Goal: Transaction & Acquisition: Purchase product/service

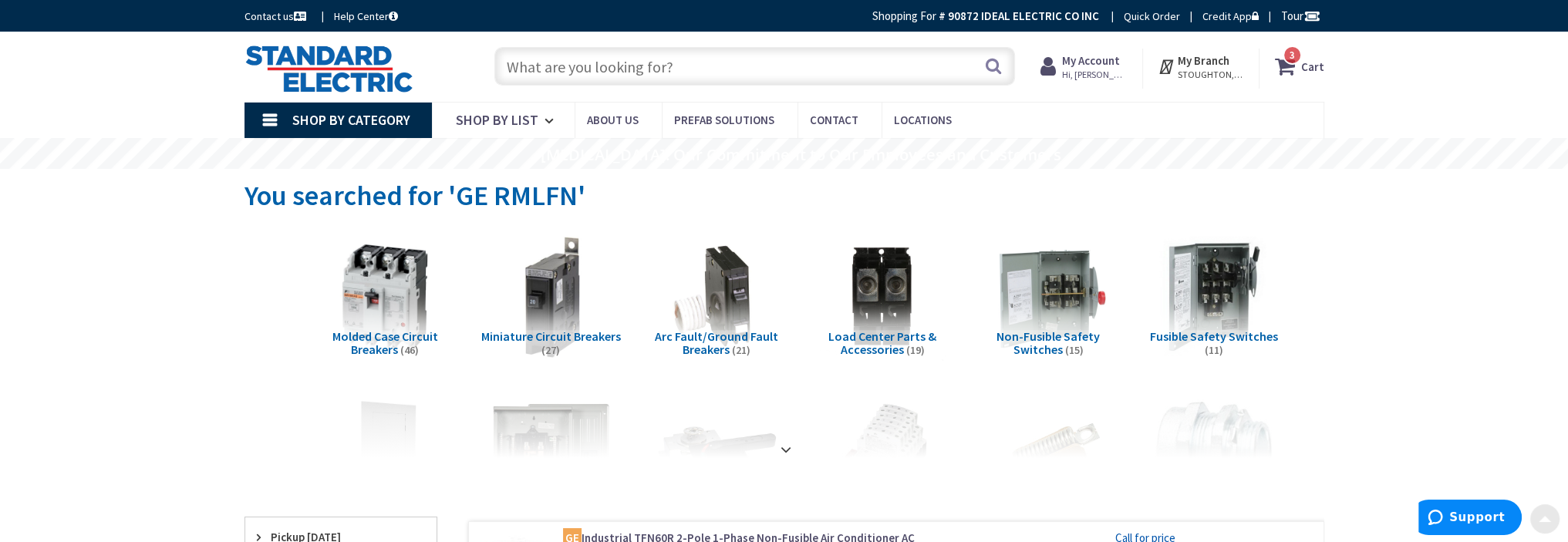
click at [614, 61] on input "text" at bounding box center [755, 66] width 521 height 39
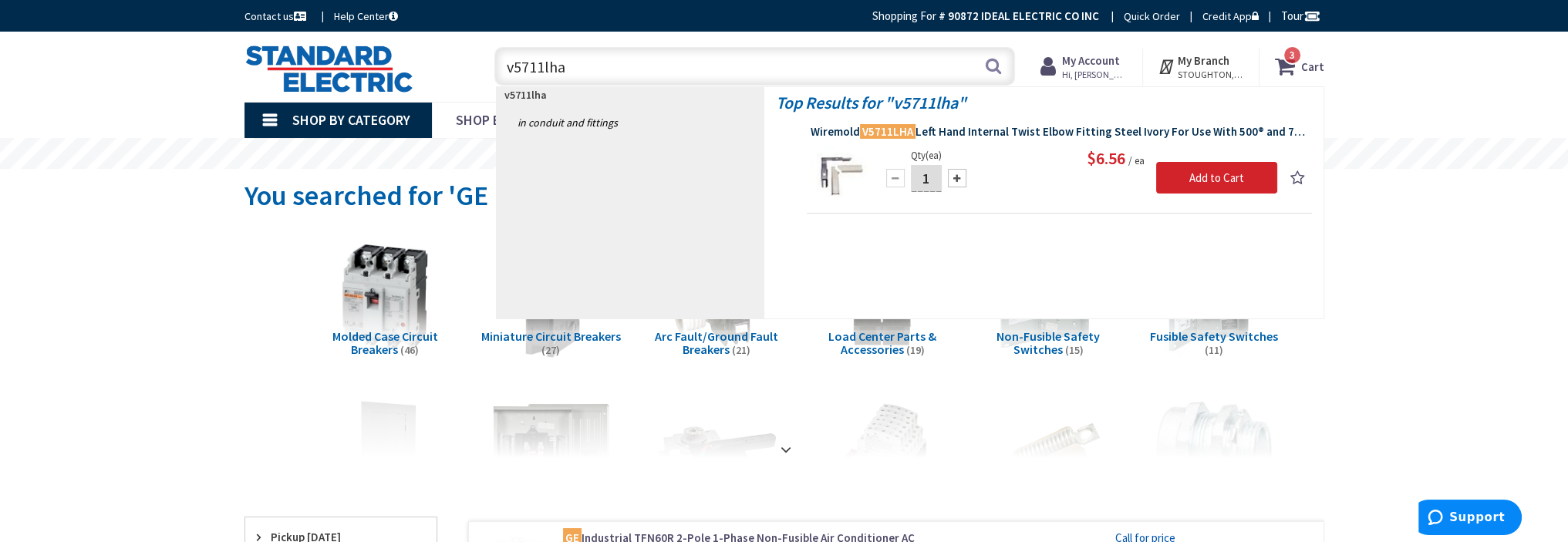
type input "v5711lha"
click at [982, 128] on span "Wiremold V5711LHA Left Hand Internal Twist Elbow Fitting Steel Ivory For Use Wi…" at bounding box center [1059, 131] width 497 height 15
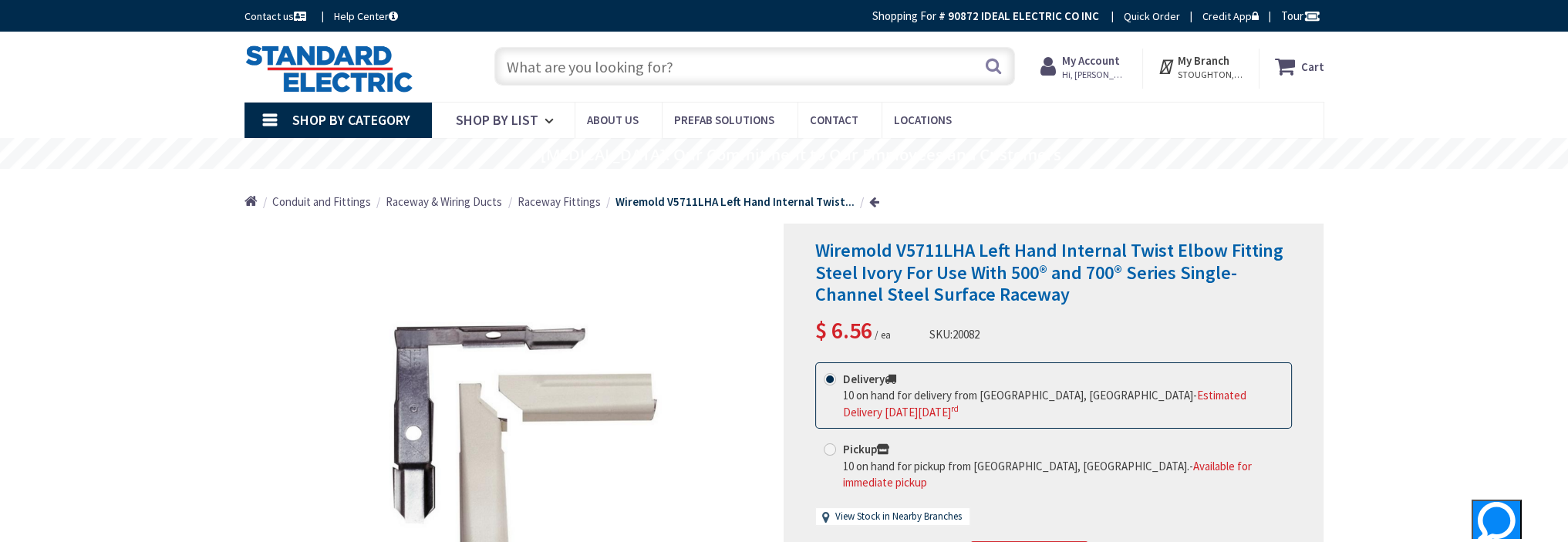
click at [559, 70] on input "text" at bounding box center [755, 66] width 521 height 39
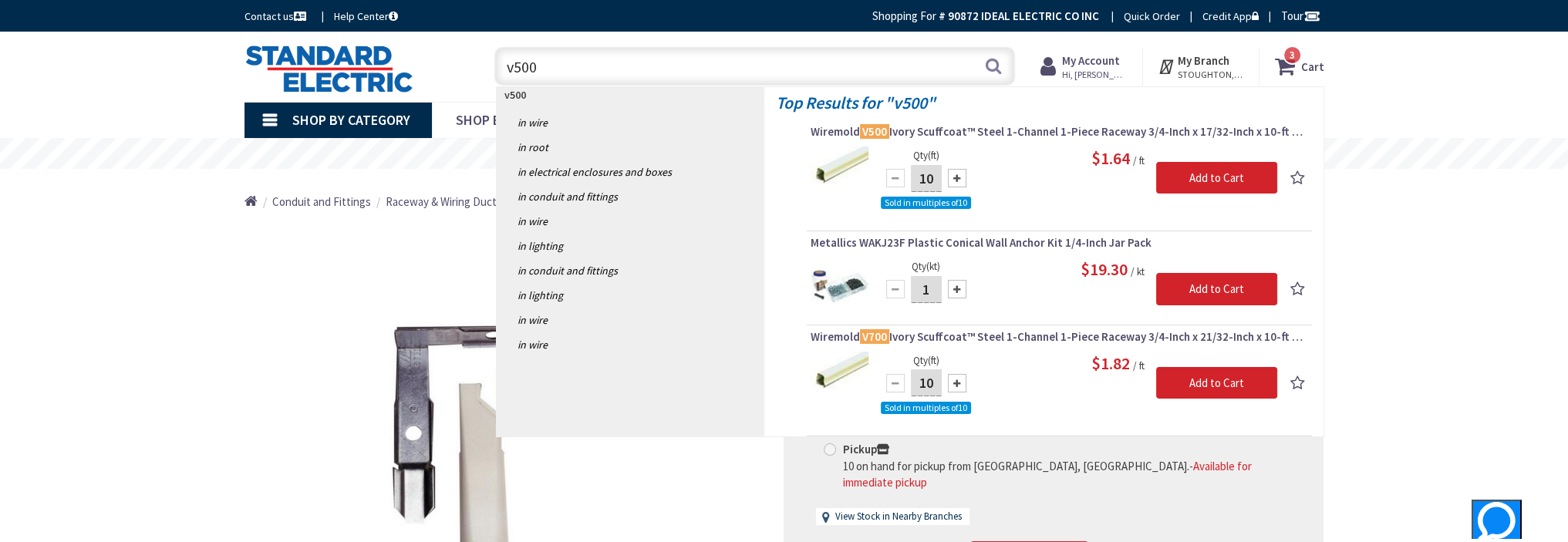
type input "v500"
click at [932, 175] on input "10" at bounding box center [926, 179] width 31 height 27
type input "100"
click at [1208, 178] on input "Add to Cart" at bounding box center [1217, 178] width 121 height 32
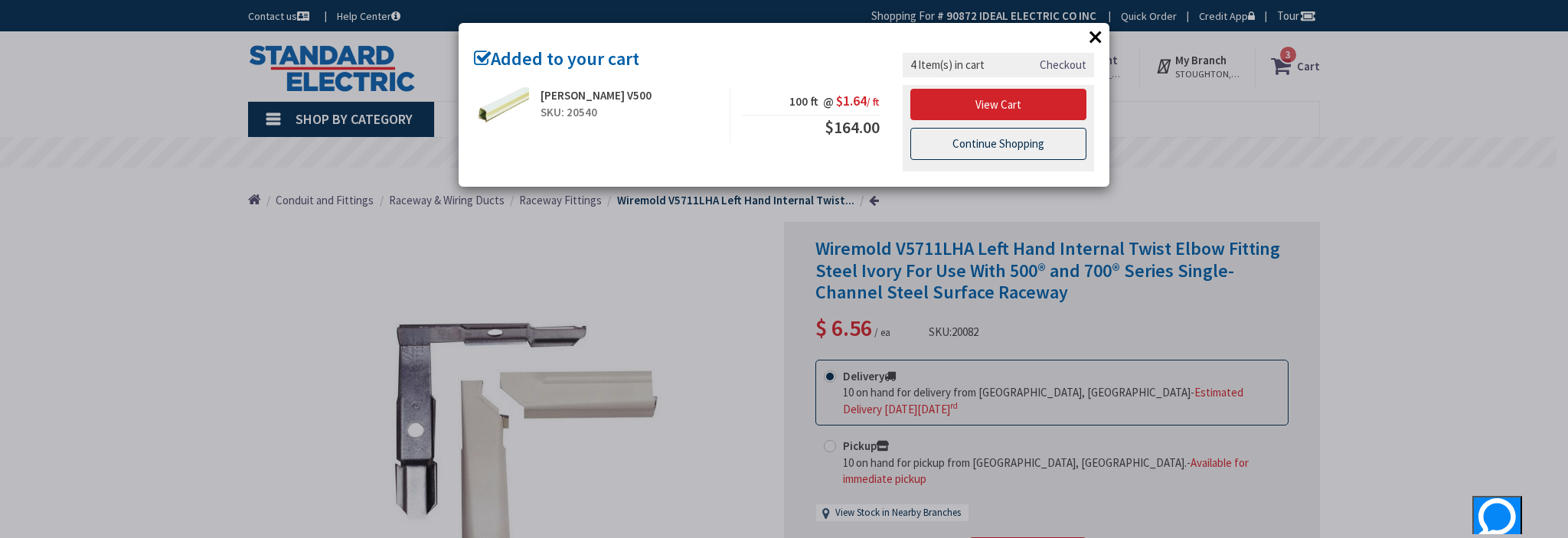
click at [1007, 147] on link "Continue Shopping" at bounding box center [998, 144] width 176 height 32
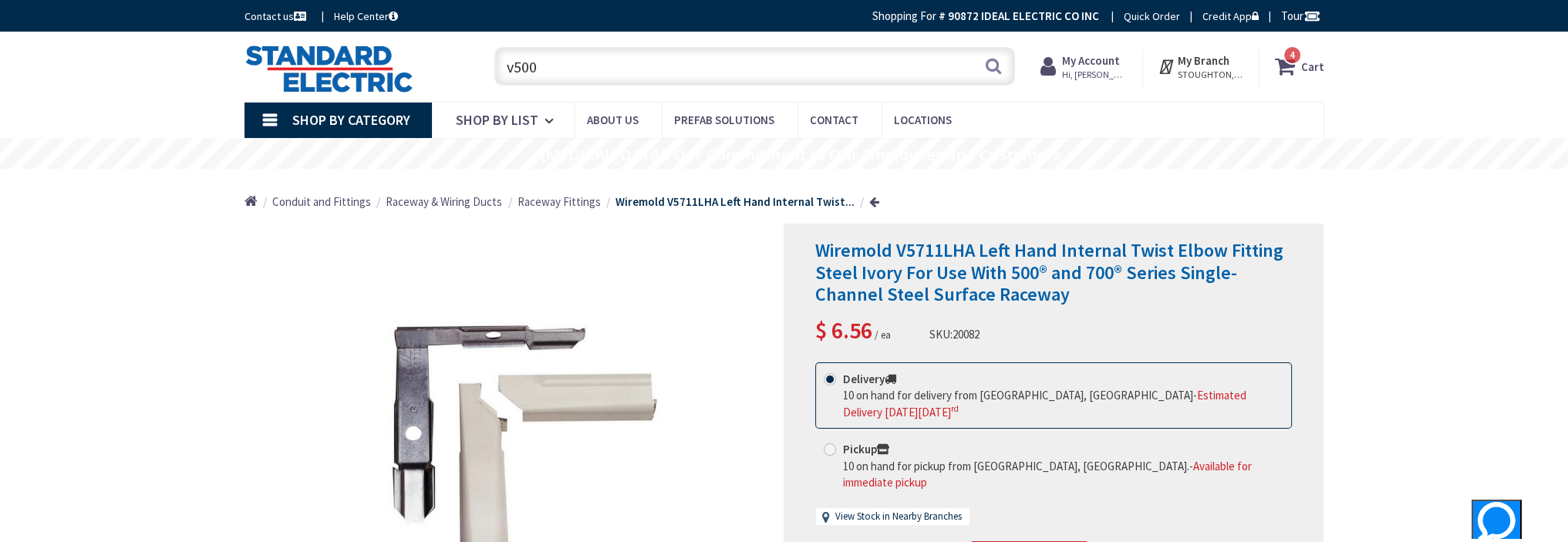
click at [605, 66] on input "v500" at bounding box center [755, 66] width 521 height 39
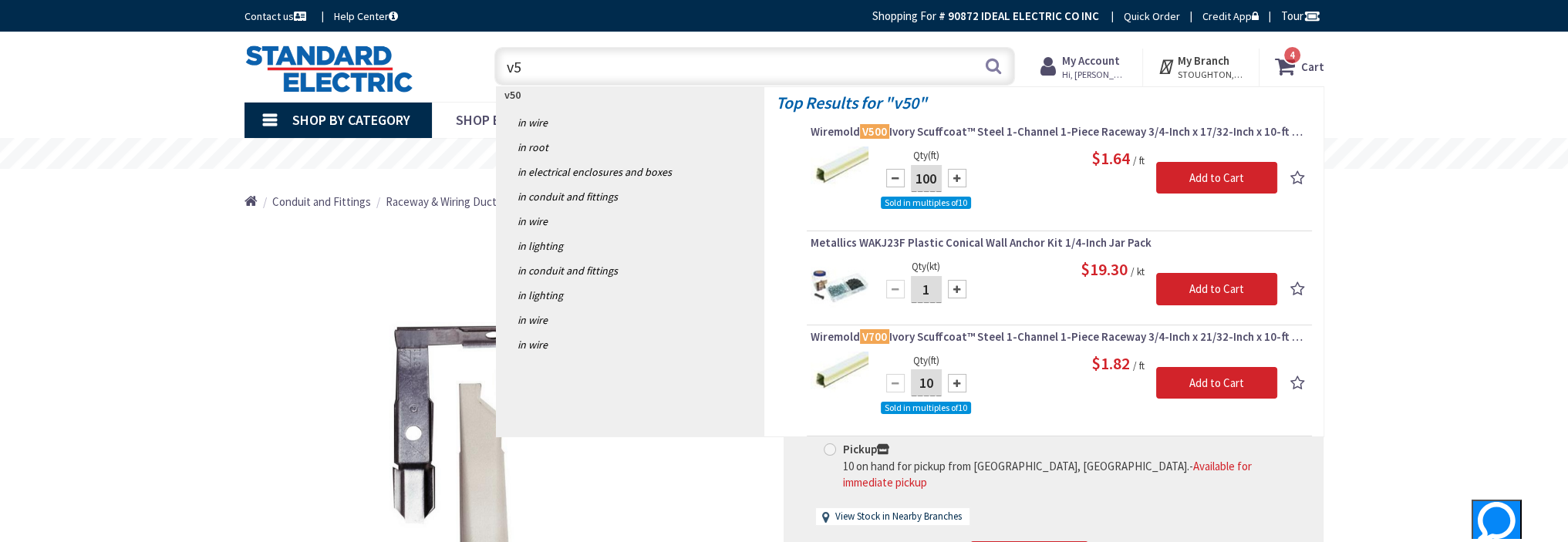
type input "v"
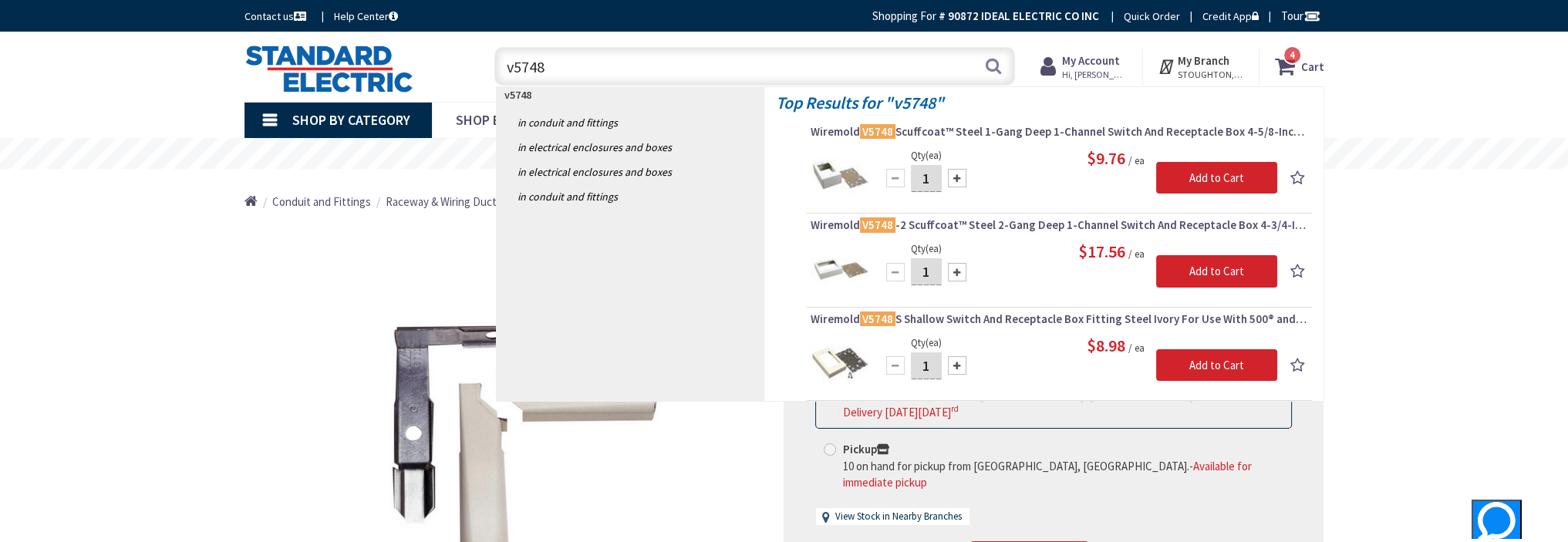
type input "v5748"
click at [929, 178] on input "1" at bounding box center [926, 179] width 31 height 27
type input "3"
click at [1178, 183] on input "Add to Cart" at bounding box center [1217, 178] width 121 height 32
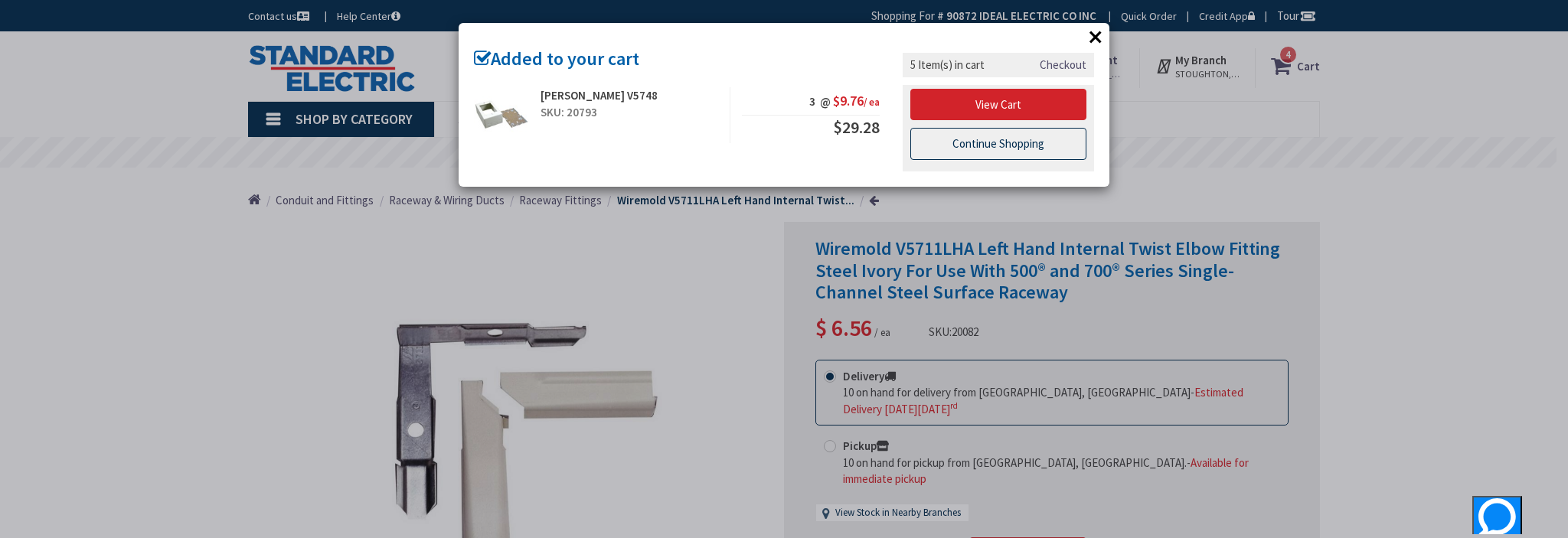
click at [980, 146] on link "Continue Shopping" at bounding box center [998, 144] width 176 height 32
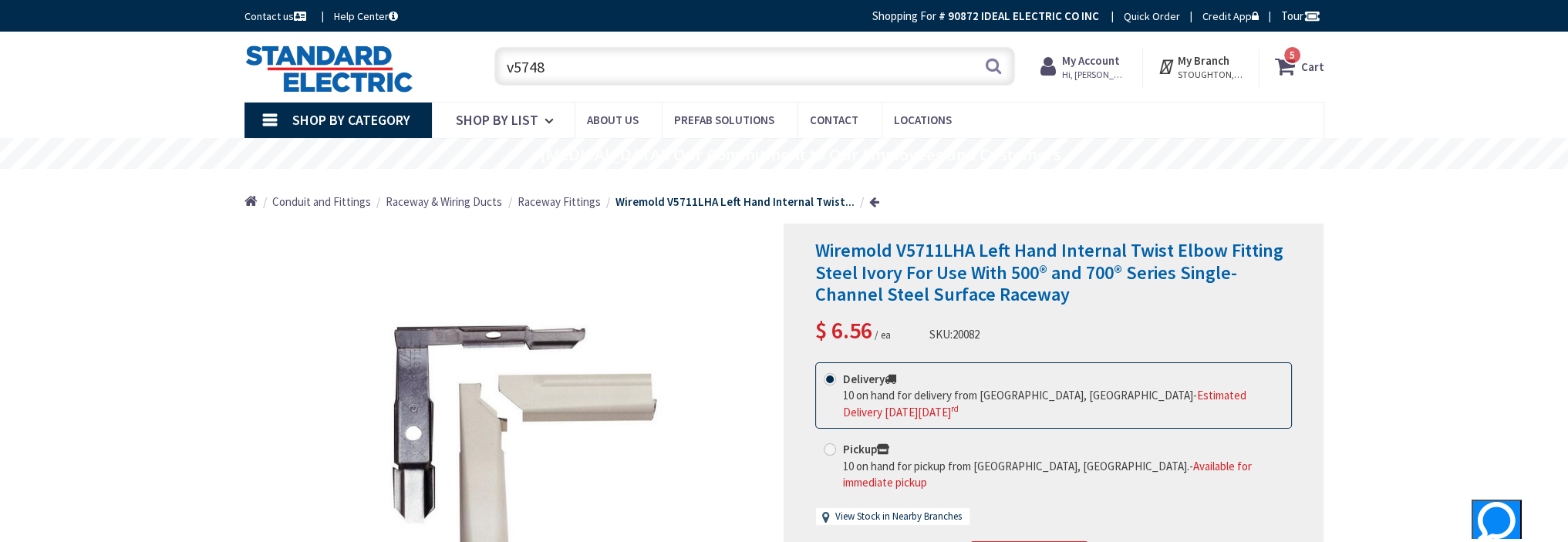
click at [574, 65] on input "v5748" at bounding box center [755, 66] width 521 height 39
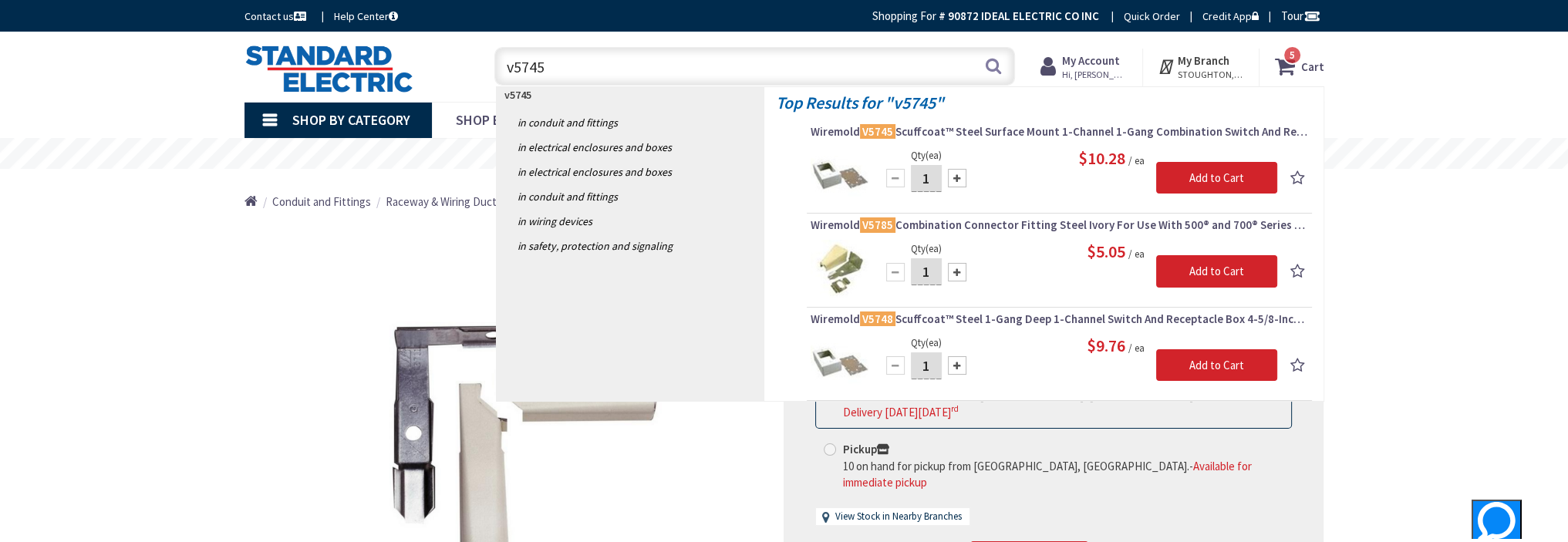
type input "v5745"
click at [932, 183] on input "1" at bounding box center [926, 179] width 31 height 27
type input "3"
drag, startPoint x: 1219, startPoint y: 175, endPoint x: 848, endPoint y: 248, distance: 378.1
click at [1219, 175] on input "Add to Cart" at bounding box center [1217, 178] width 121 height 32
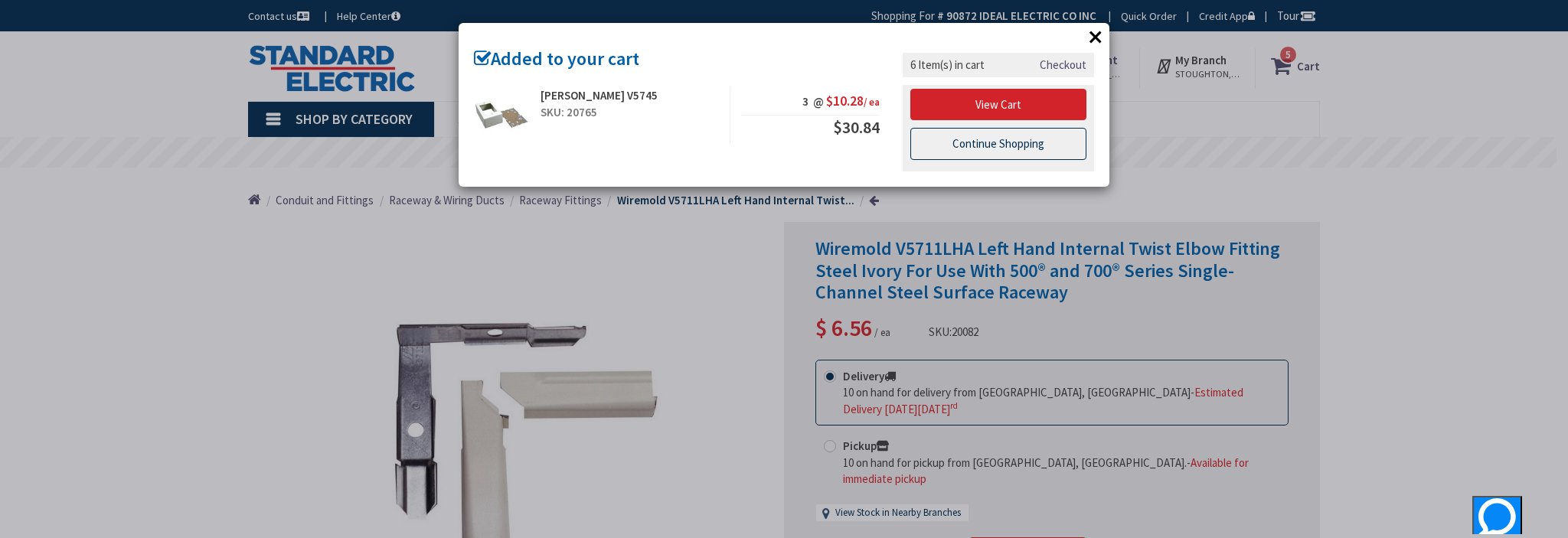
click at [1004, 148] on link "Continue Shopping" at bounding box center [998, 144] width 176 height 32
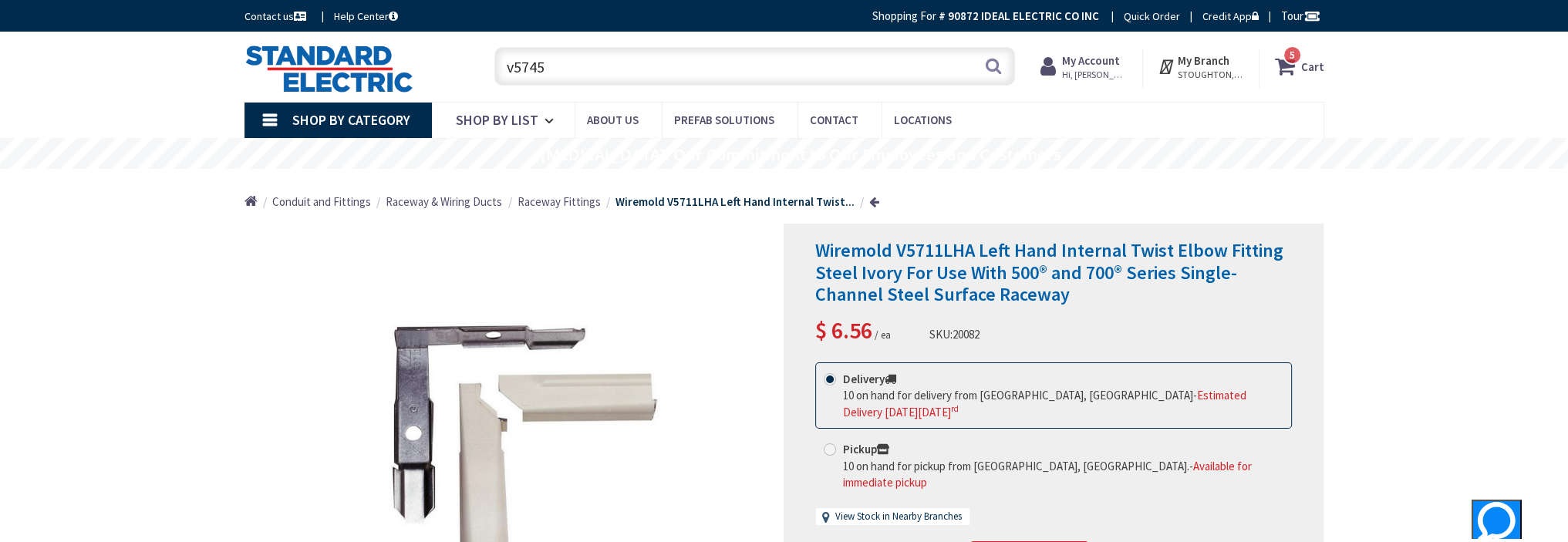
click at [577, 64] on input "v5745" at bounding box center [755, 66] width 521 height 39
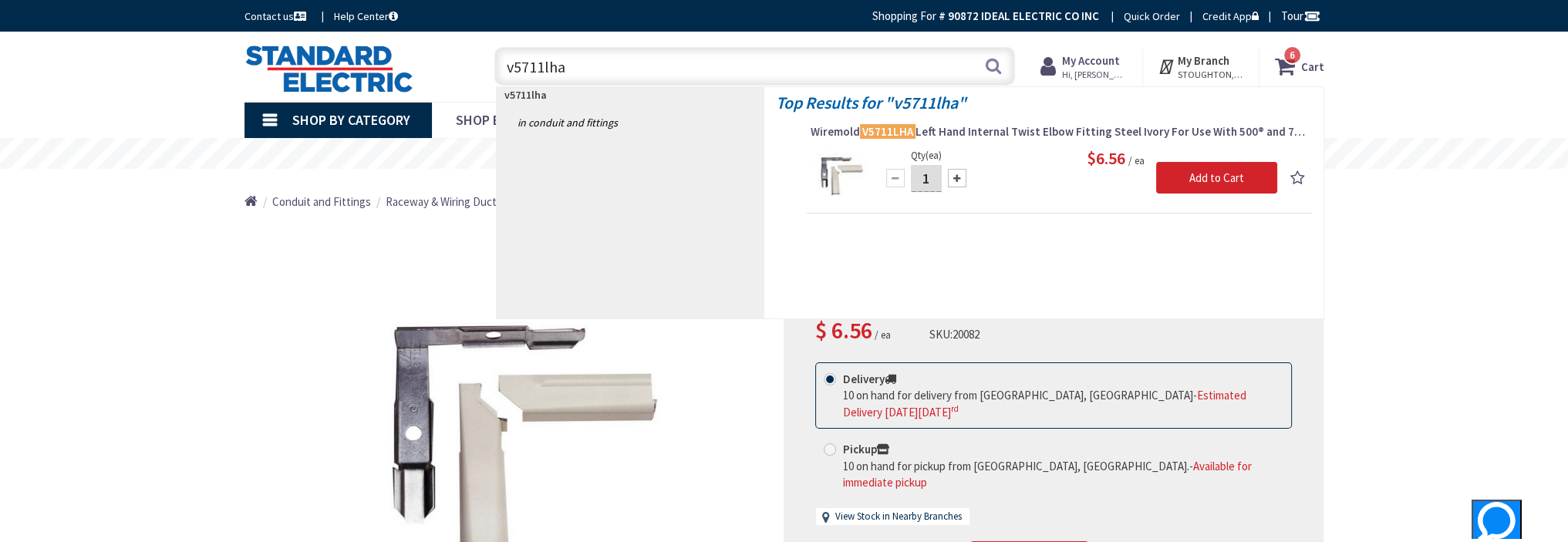
type input "v5711lha"
click at [932, 180] on input "1" at bounding box center [926, 179] width 31 height 27
type input "6"
click at [1210, 175] on input "Add to Cart" at bounding box center [1217, 178] width 121 height 32
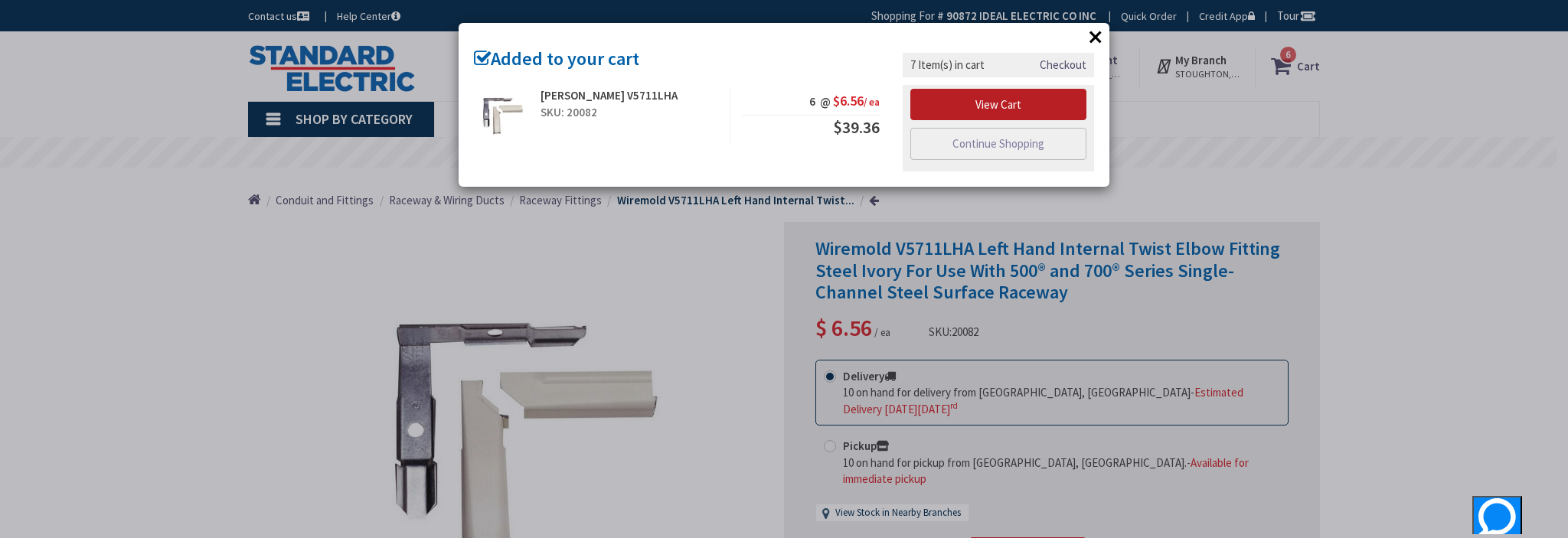
click at [984, 103] on link "View Cart" at bounding box center [998, 105] width 176 height 32
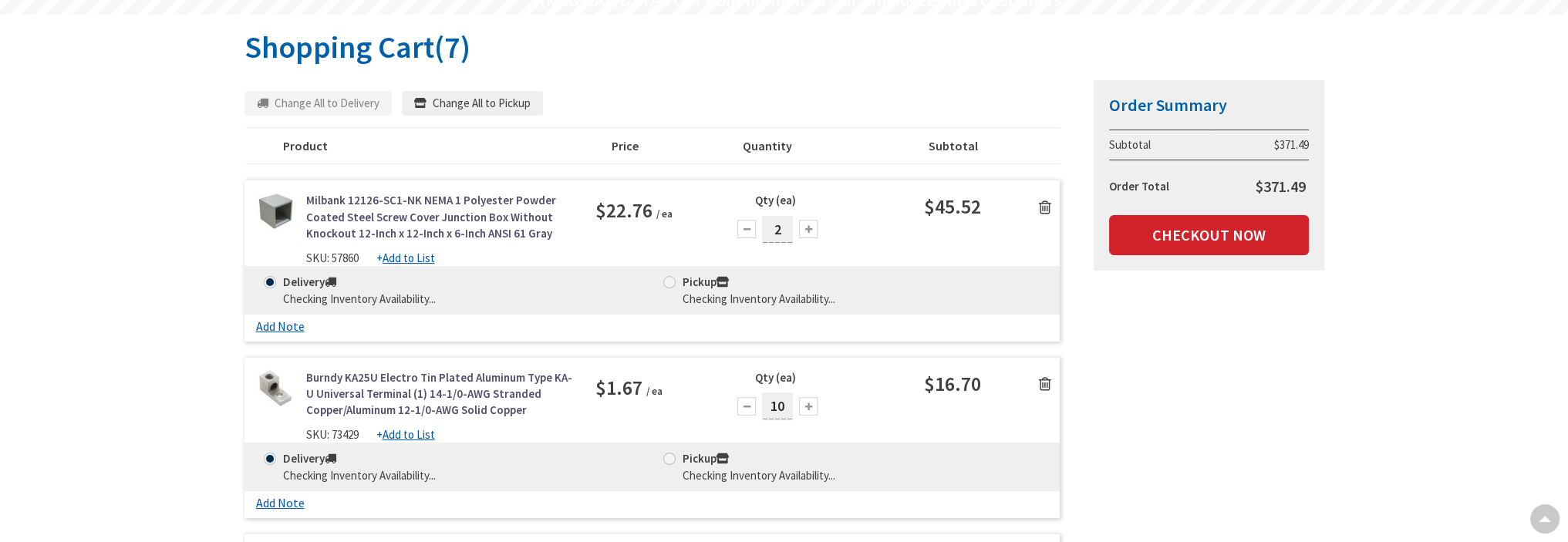
click at [1045, 207] on icon at bounding box center [1045, 207] width 12 height 15
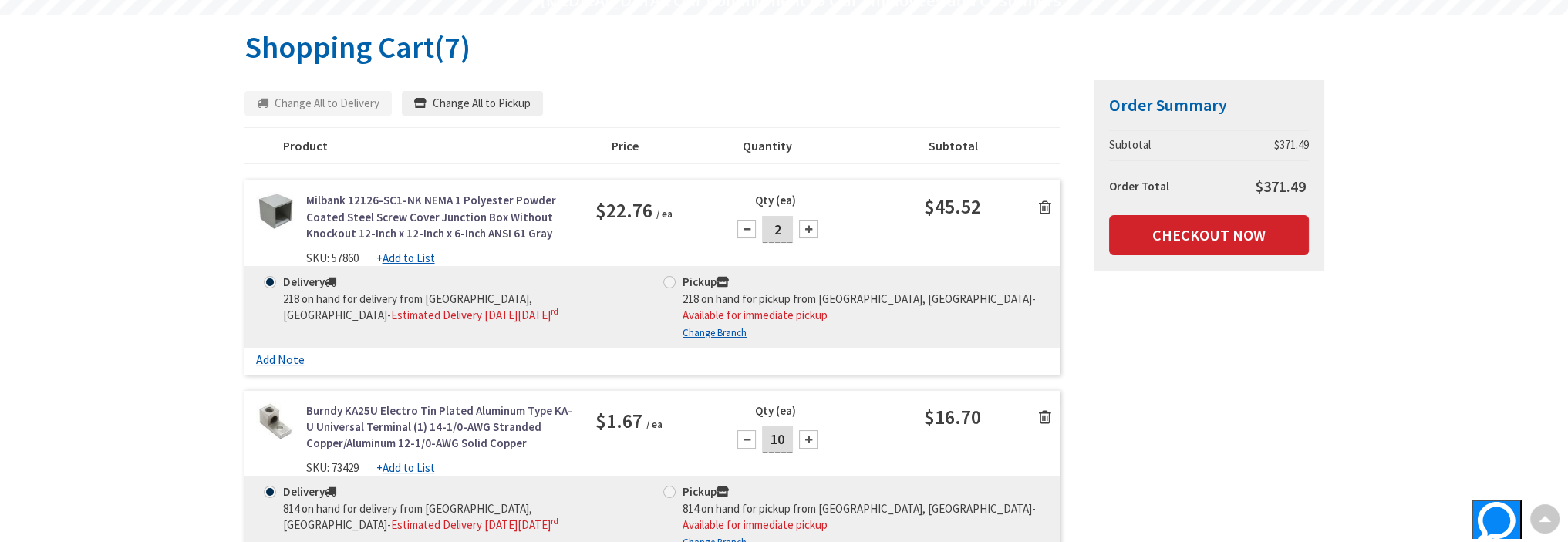
click at [1043, 205] on icon at bounding box center [1045, 207] width 12 height 15
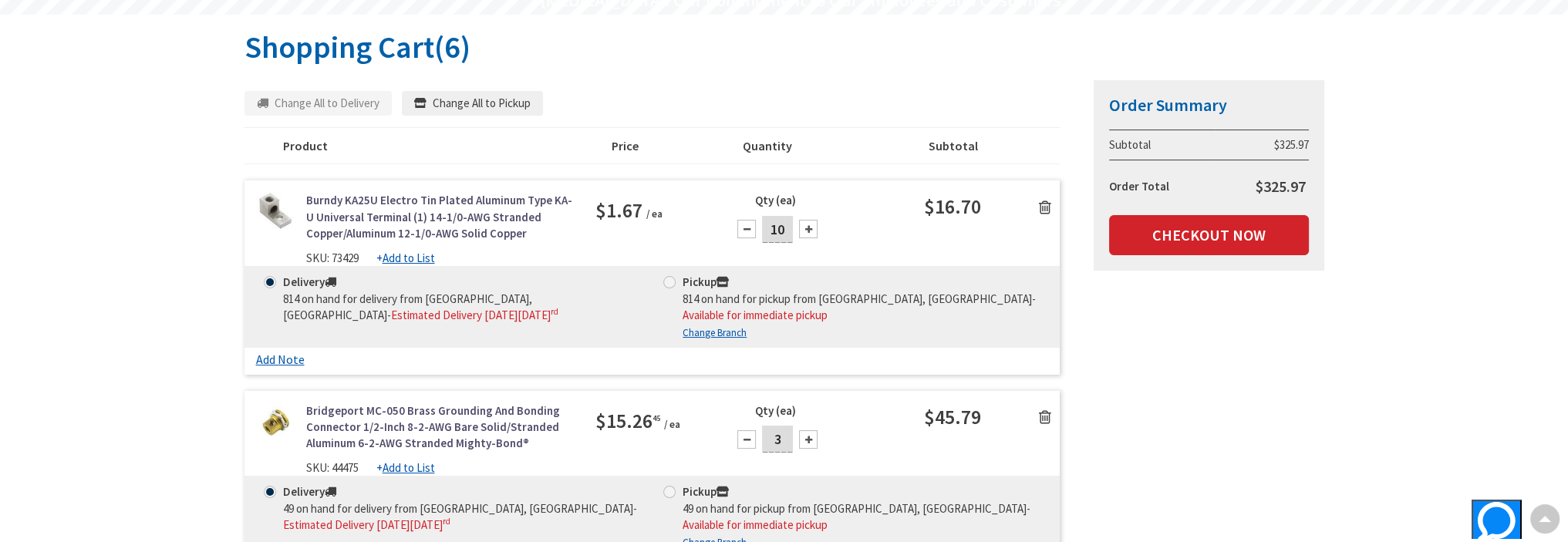
click at [1044, 205] on icon at bounding box center [1045, 207] width 12 height 15
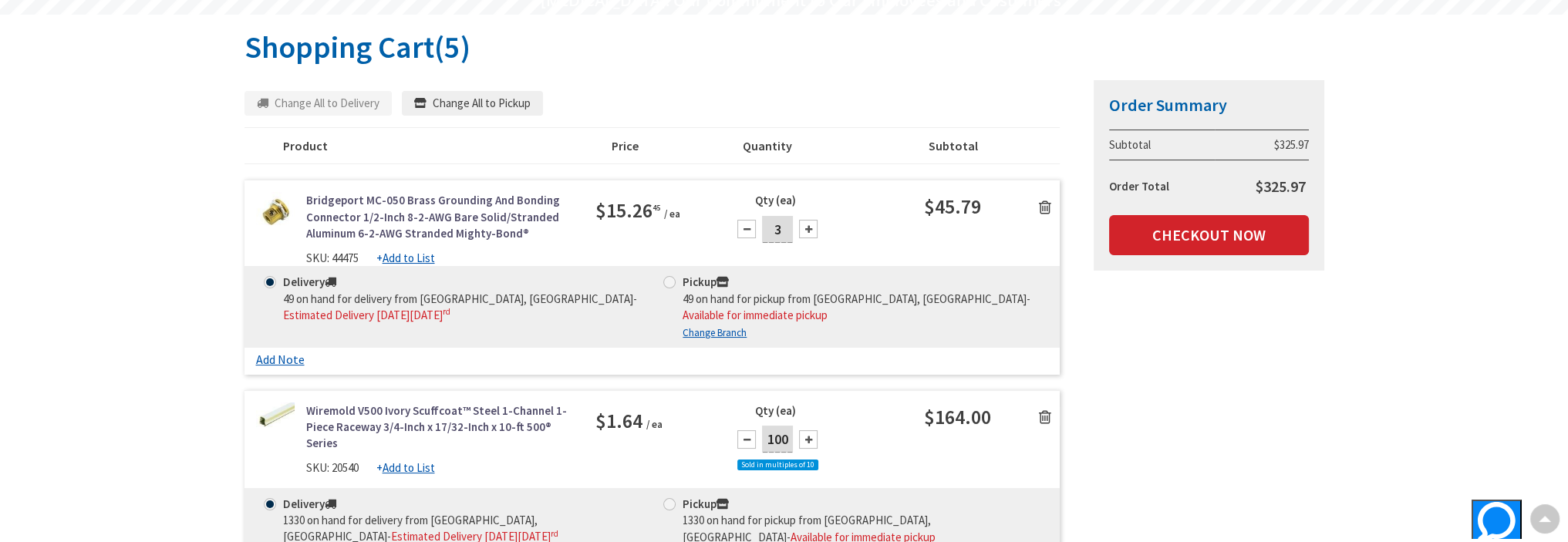
click at [1043, 203] on icon at bounding box center [1045, 207] width 12 height 15
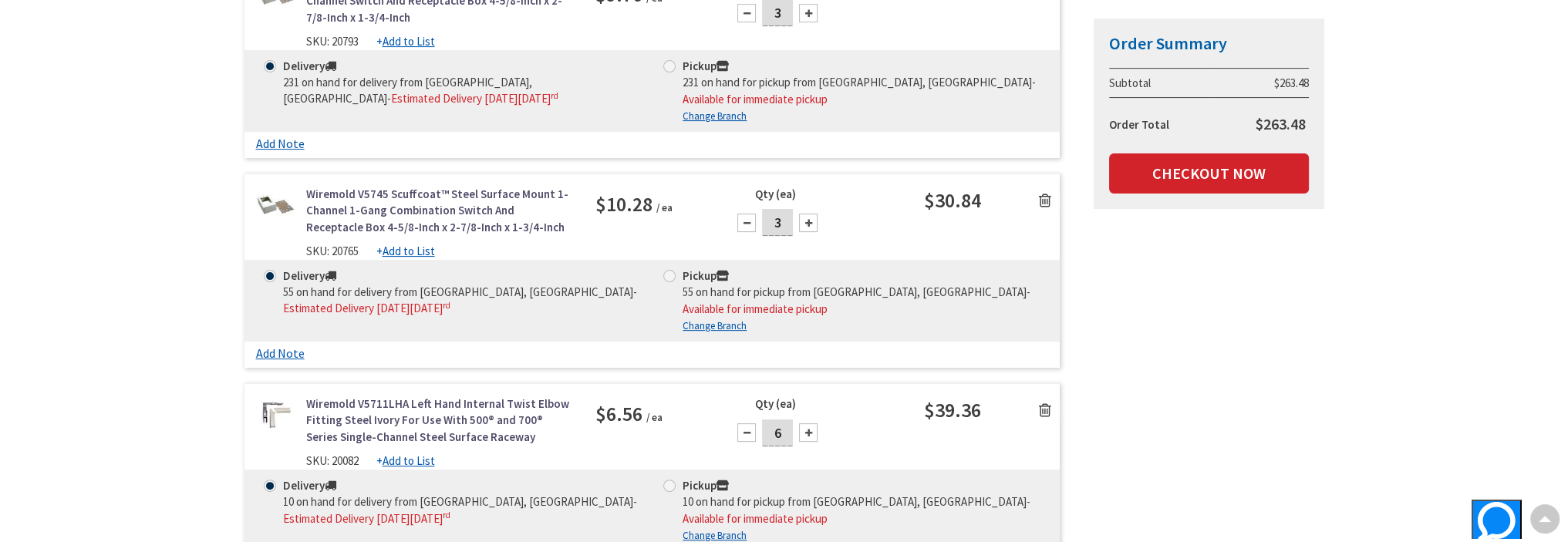
scroll to position [618, 0]
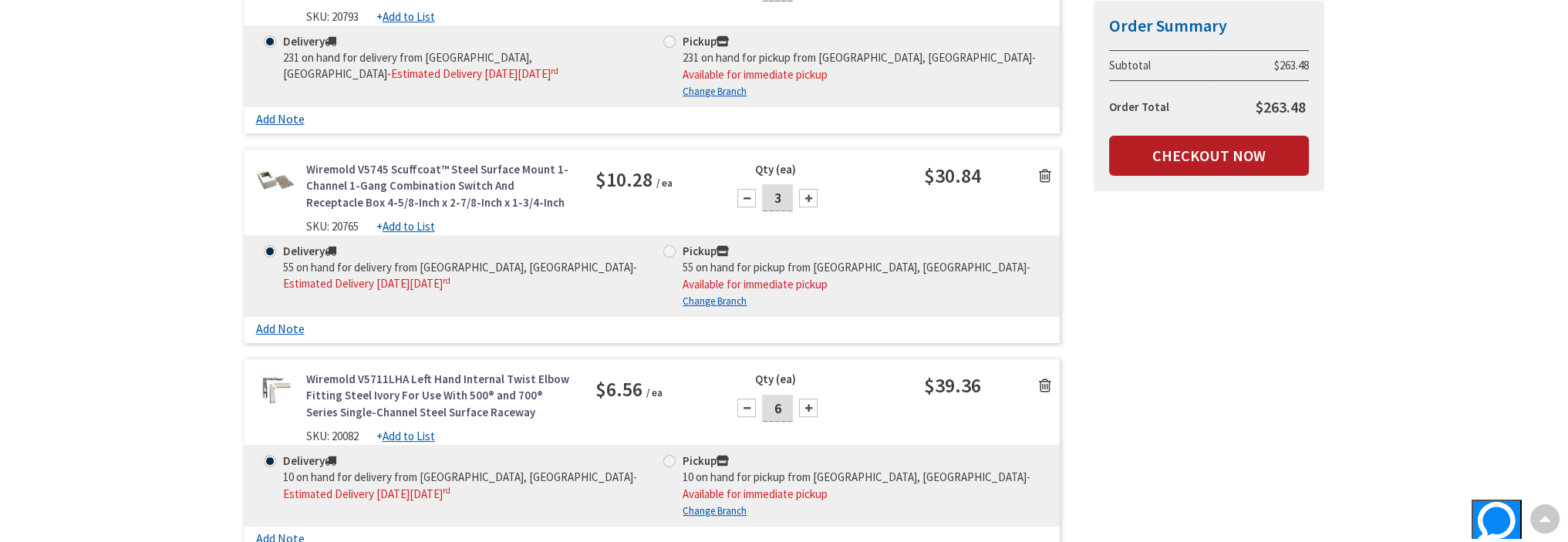
click at [1191, 160] on link "Checkout Now" at bounding box center [1209, 156] width 200 height 40
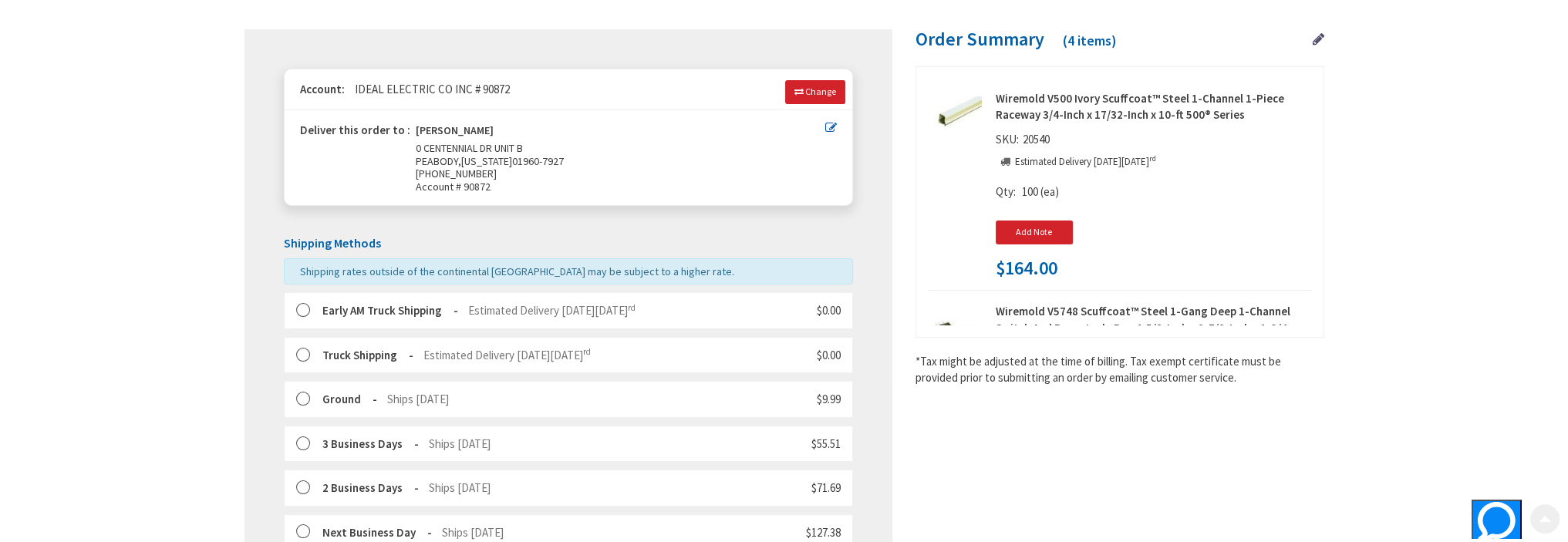
scroll to position [299, 0]
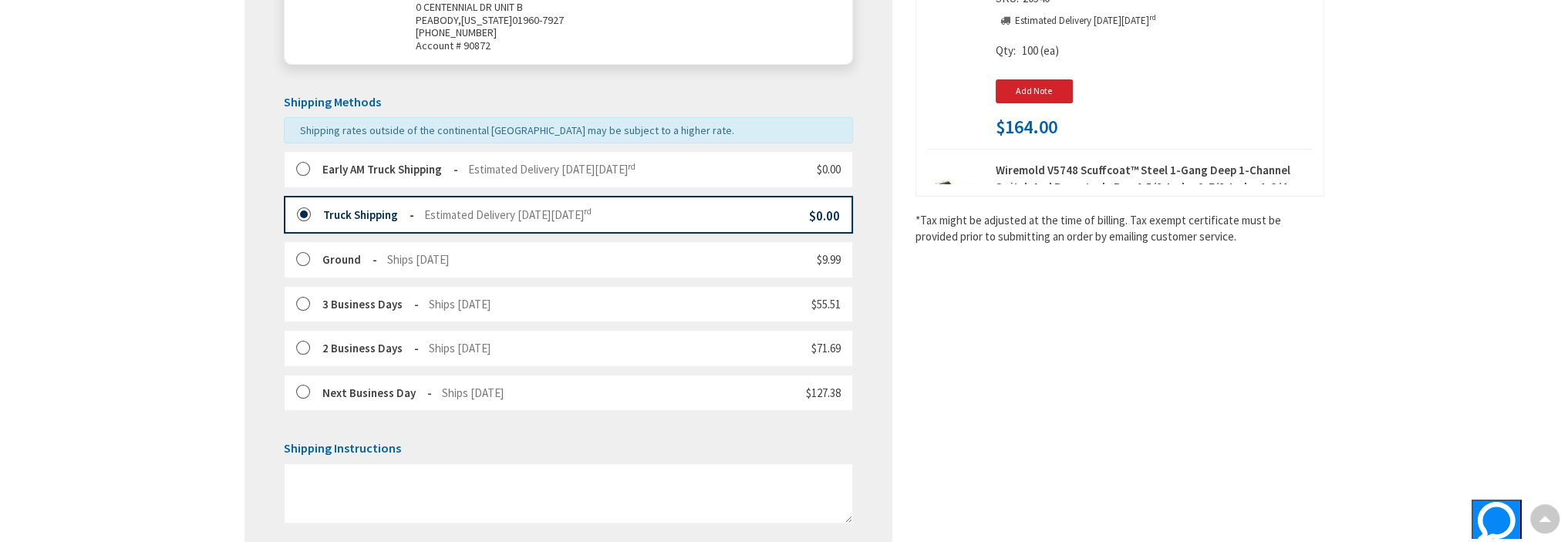
click at [300, 209] on label at bounding box center [308, 215] width 24 height 15
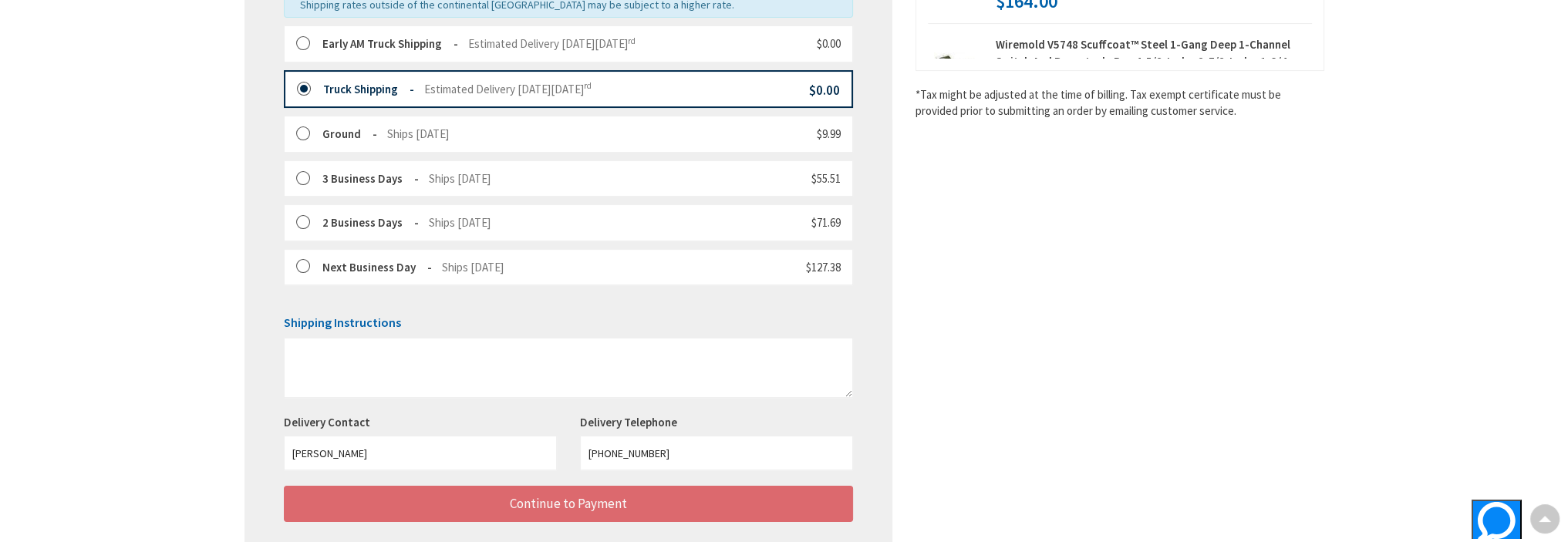
scroll to position [521, 0]
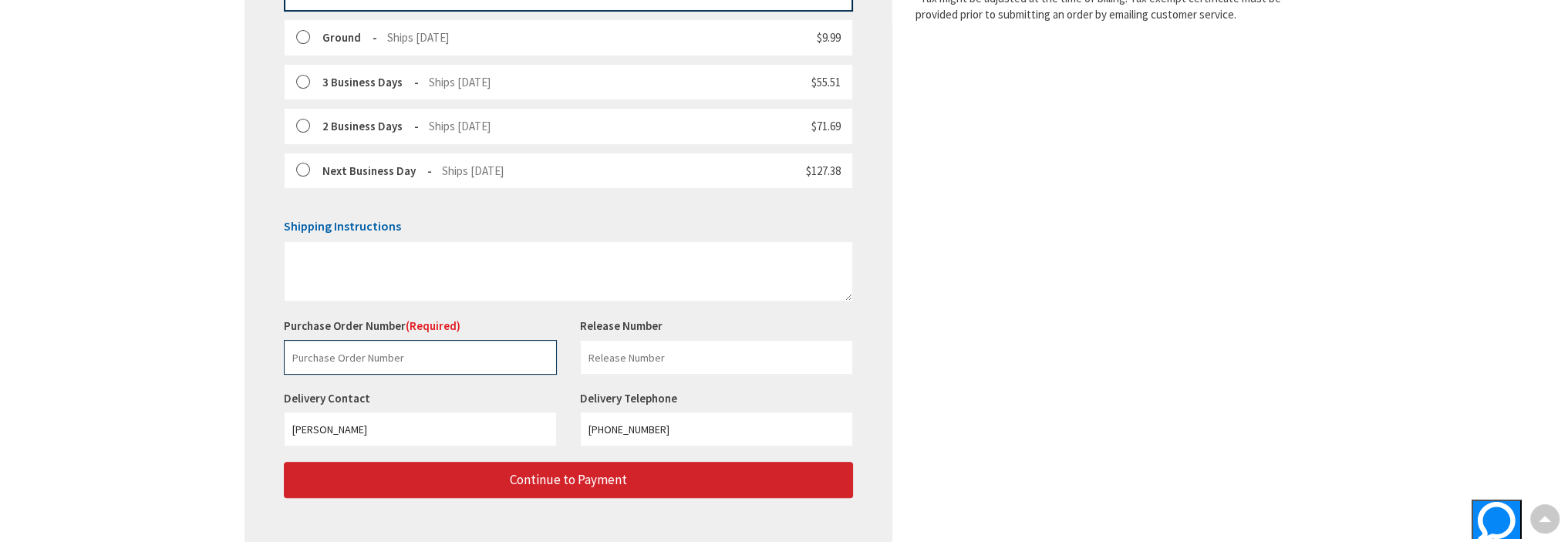
click at [350, 358] on input "text" at bounding box center [420, 358] width 273 height 35
type input "23436"
click at [644, 366] on input "text" at bounding box center [716, 358] width 273 height 35
type input "2"
click at [694, 351] on input "WO#21163 / B" at bounding box center [716, 358] width 273 height 35
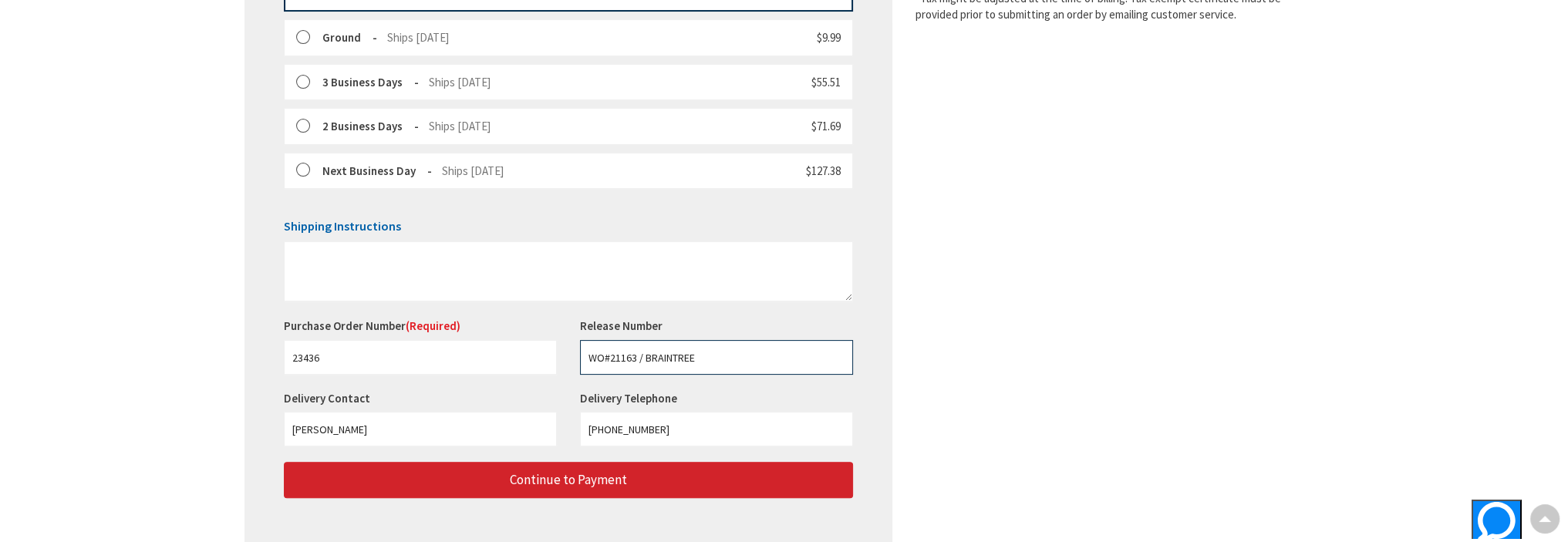
type input "WO#21163 / BRAINTREE"
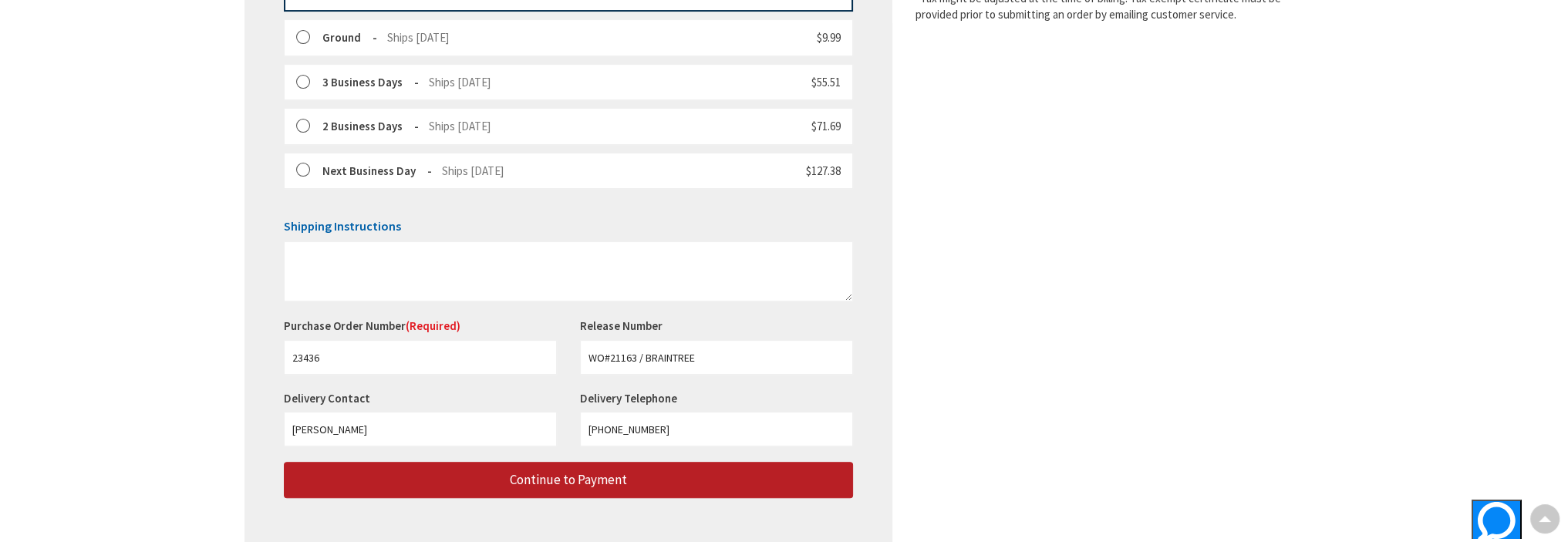
click at [589, 471] on span "Continue to Payment" at bounding box center [568, 480] width 117 height 17
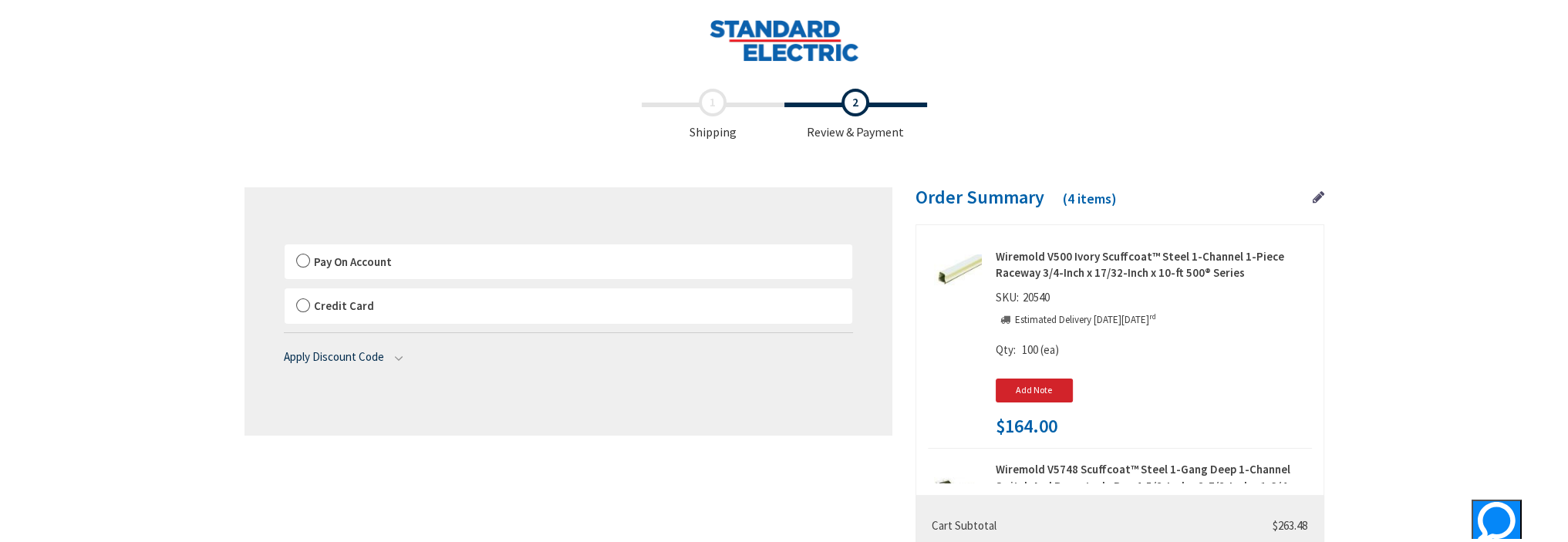
click at [301, 259] on label "Pay On Account" at bounding box center [568, 263] width 567 height 36
click at [285, 248] on input "Pay On Account" at bounding box center [285, 248] width 0 height 0
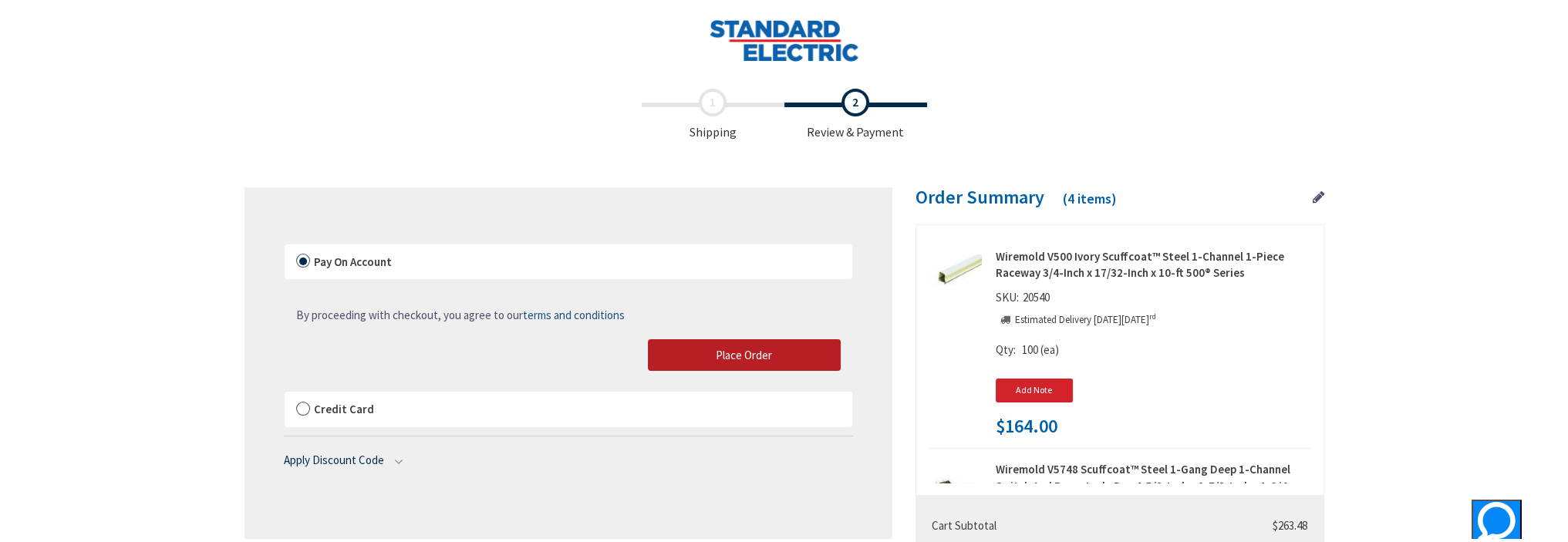
click at [756, 352] on span "Place Order" at bounding box center [744, 355] width 57 height 14
